Goal: Transaction & Acquisition: Purchase product/service

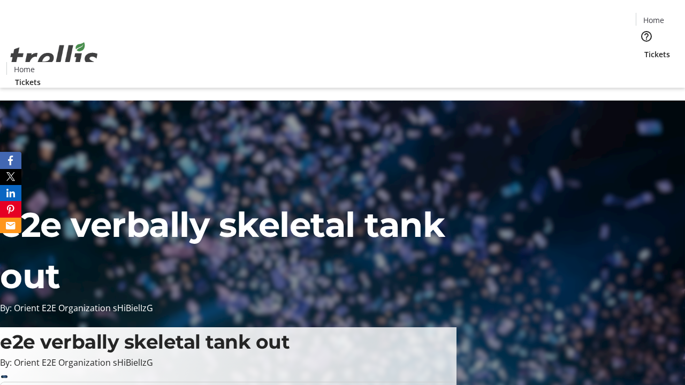
click at [644, 49] on span "Tickets" at bounding box center [657, 54] width 26 height 11
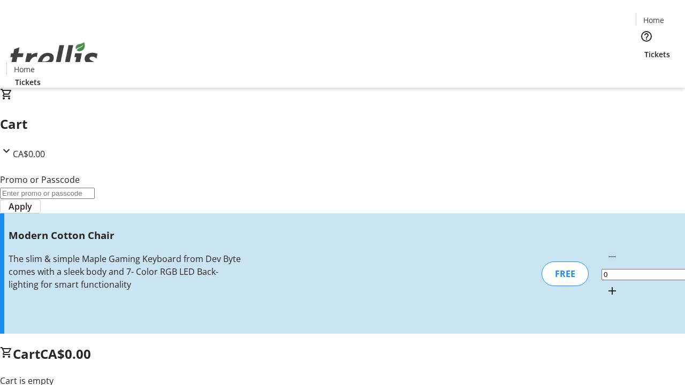
click at [606, 285] on mat-icon "Increment by one" at bounding box center [612, 291] width 13 height 13
type input "1"
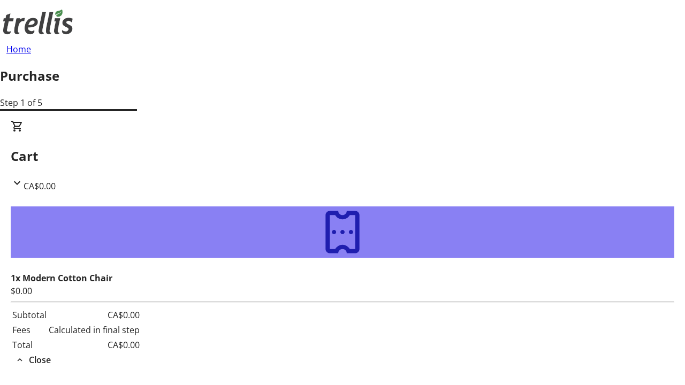
type input "[PERSON_NAME][EMAIL_ADDRESS][DOMAIN_NAME]"
type input "[PERSON_NAME]"
type input "Brown"
